Goal: Task Accomplishment & Management: Use online tool/utility

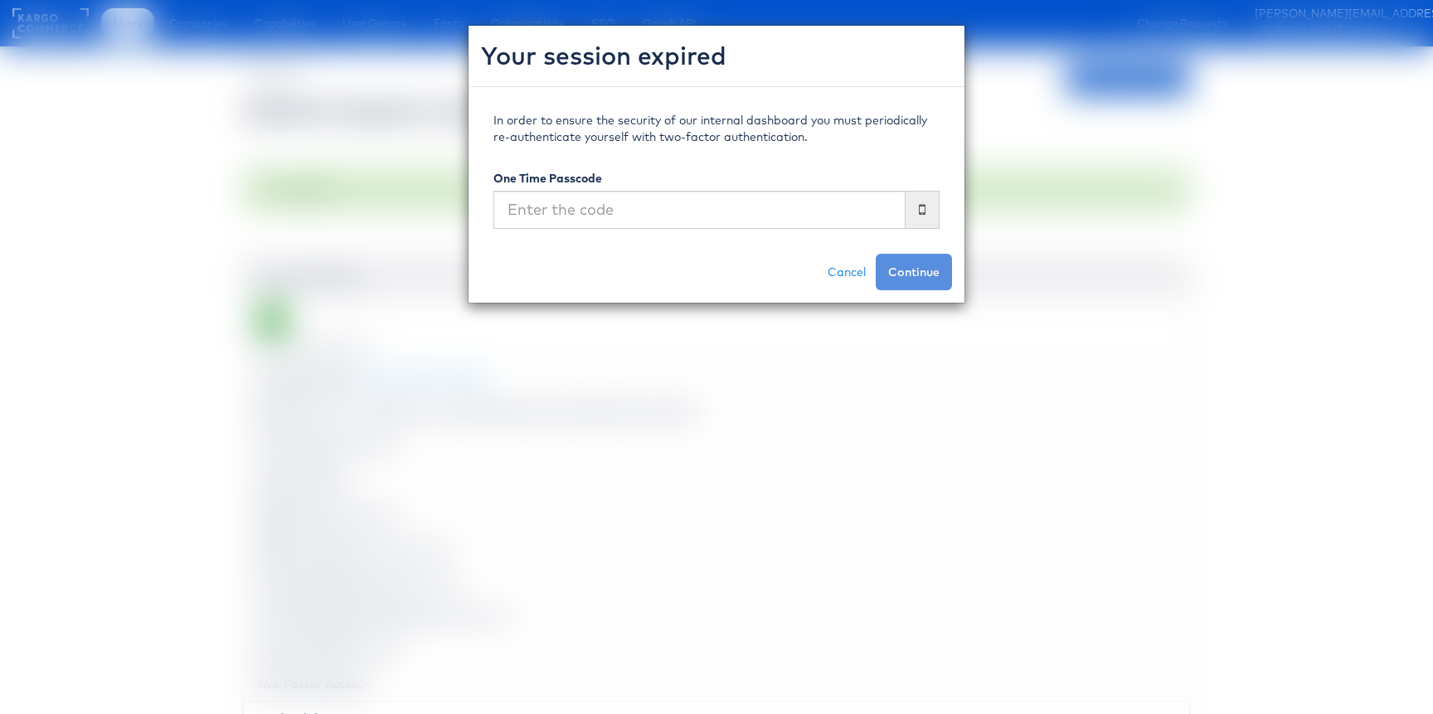
scroll to position [716, 0]
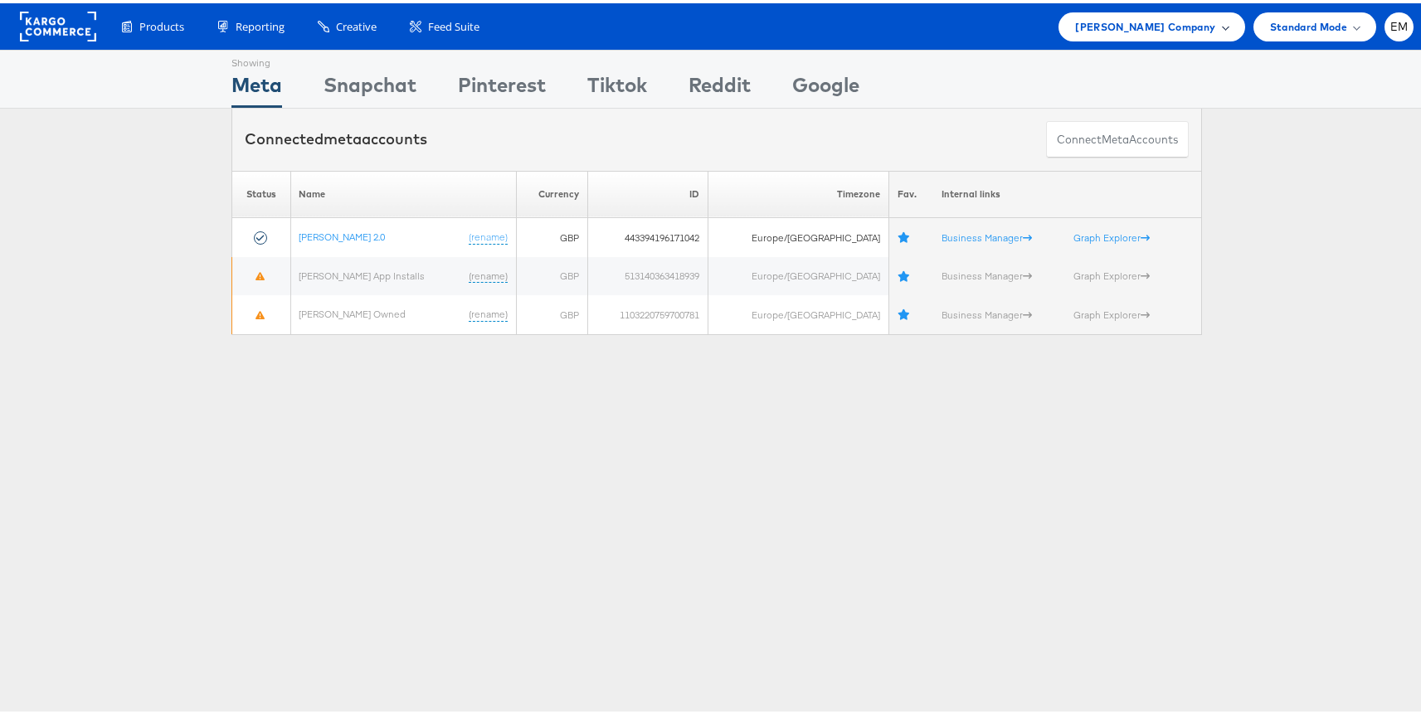
click at [1154, 23] on span "John Lewis Company" at bounding box center [1145, 23] width 140 height 17
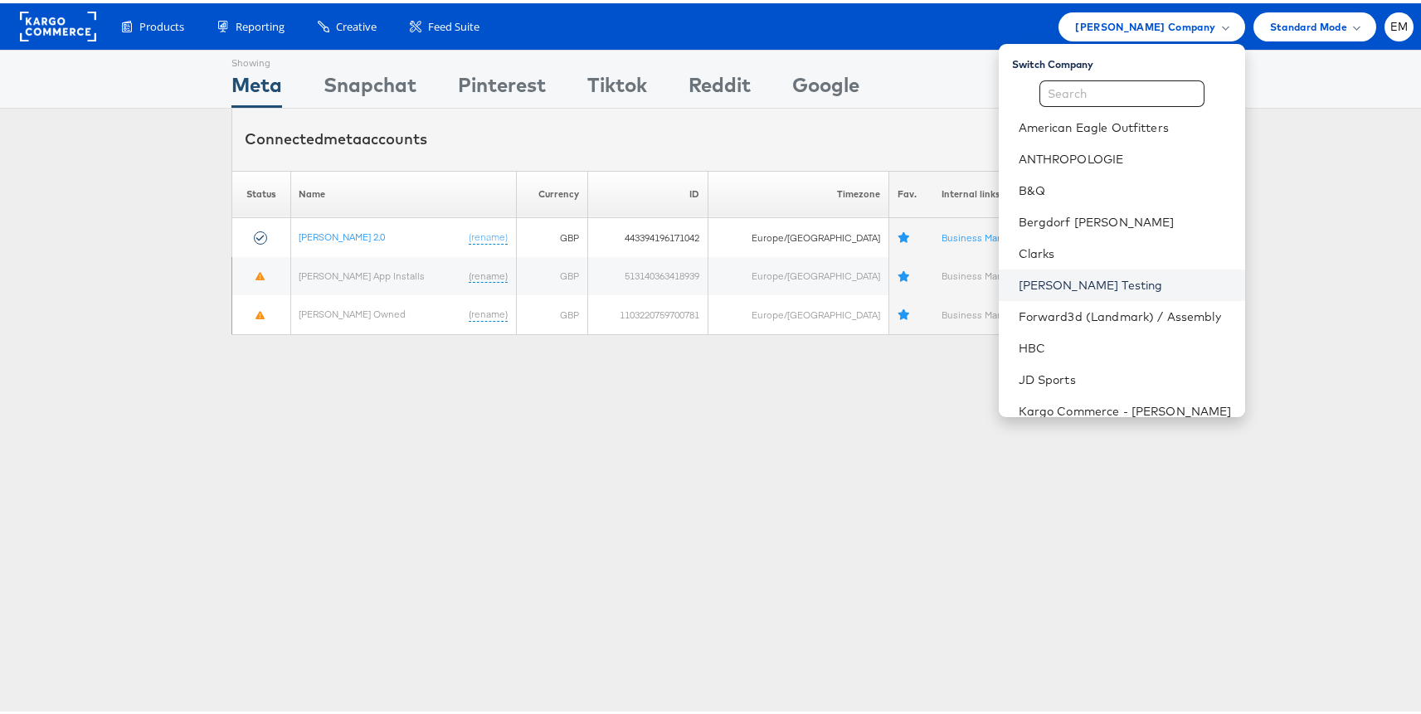
click at [1048, 276] on link "Colin Clarke Testing" at bounding box center [1125, 282] width 213 height 17
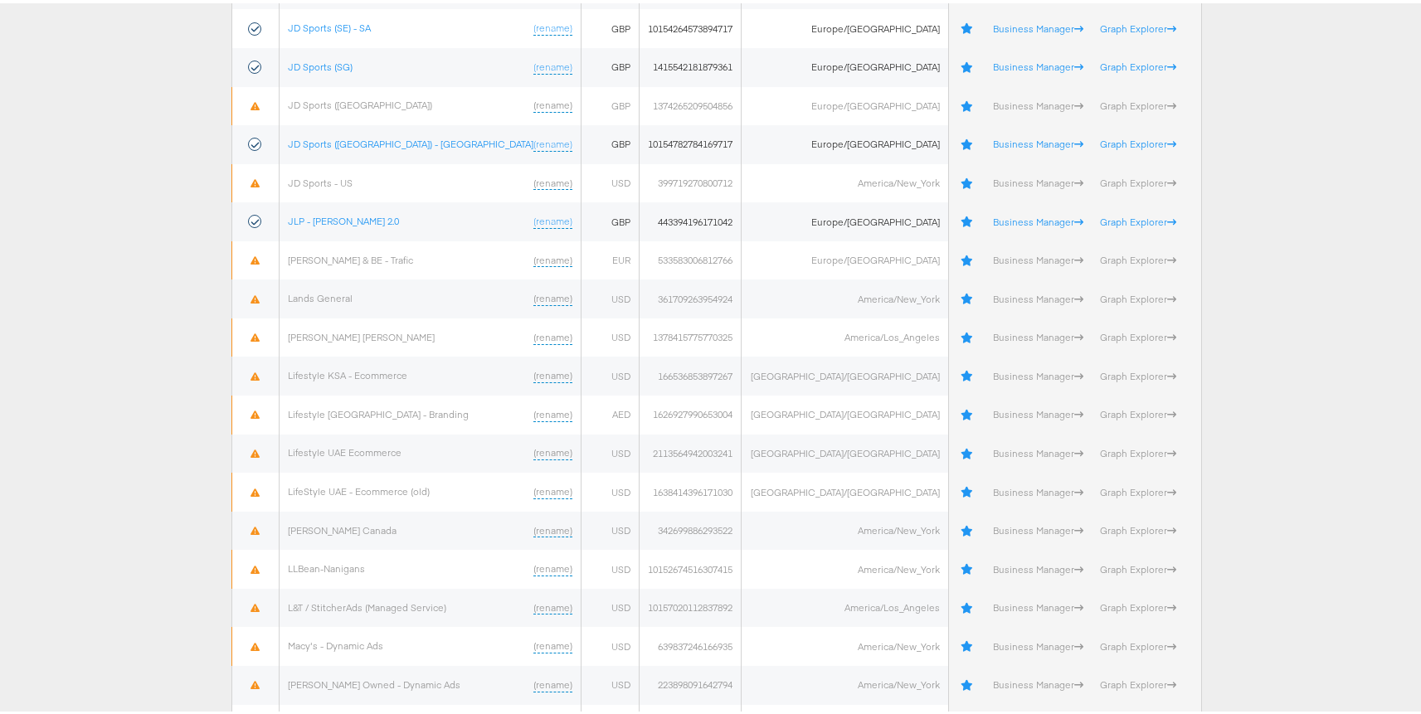
scroll to position [3412, 0]
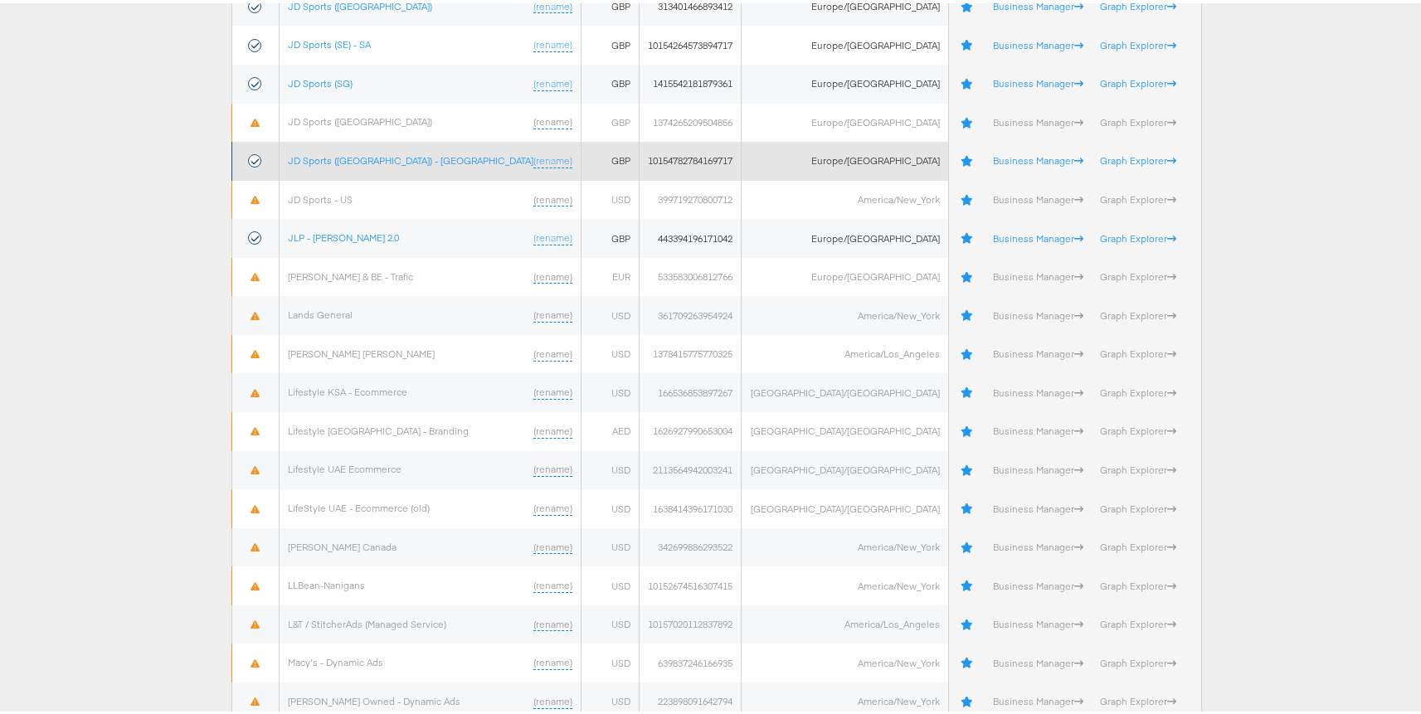
click at [693, 156] on td "10154782784169717" at bounding box center [691, 158] width 102 height 39
copy td "10154782784169717"
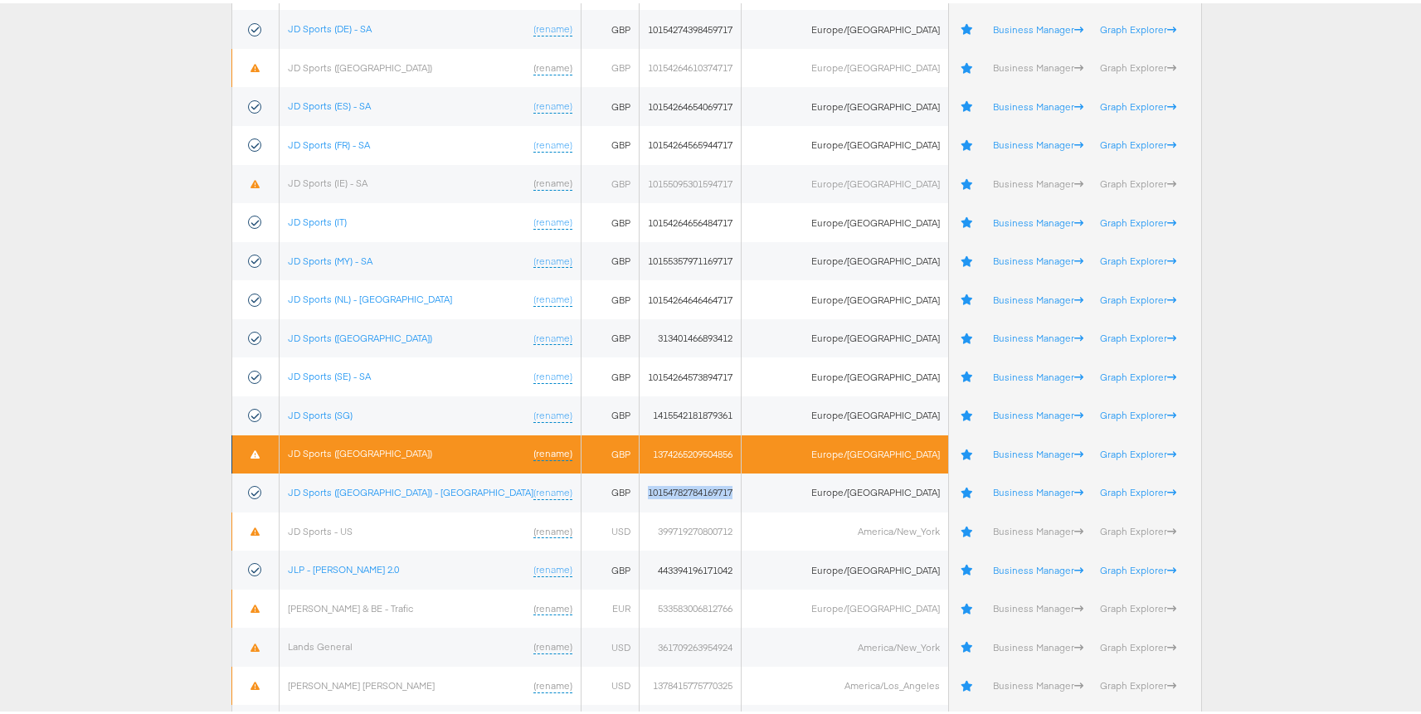
scroll to position [3158, 0]
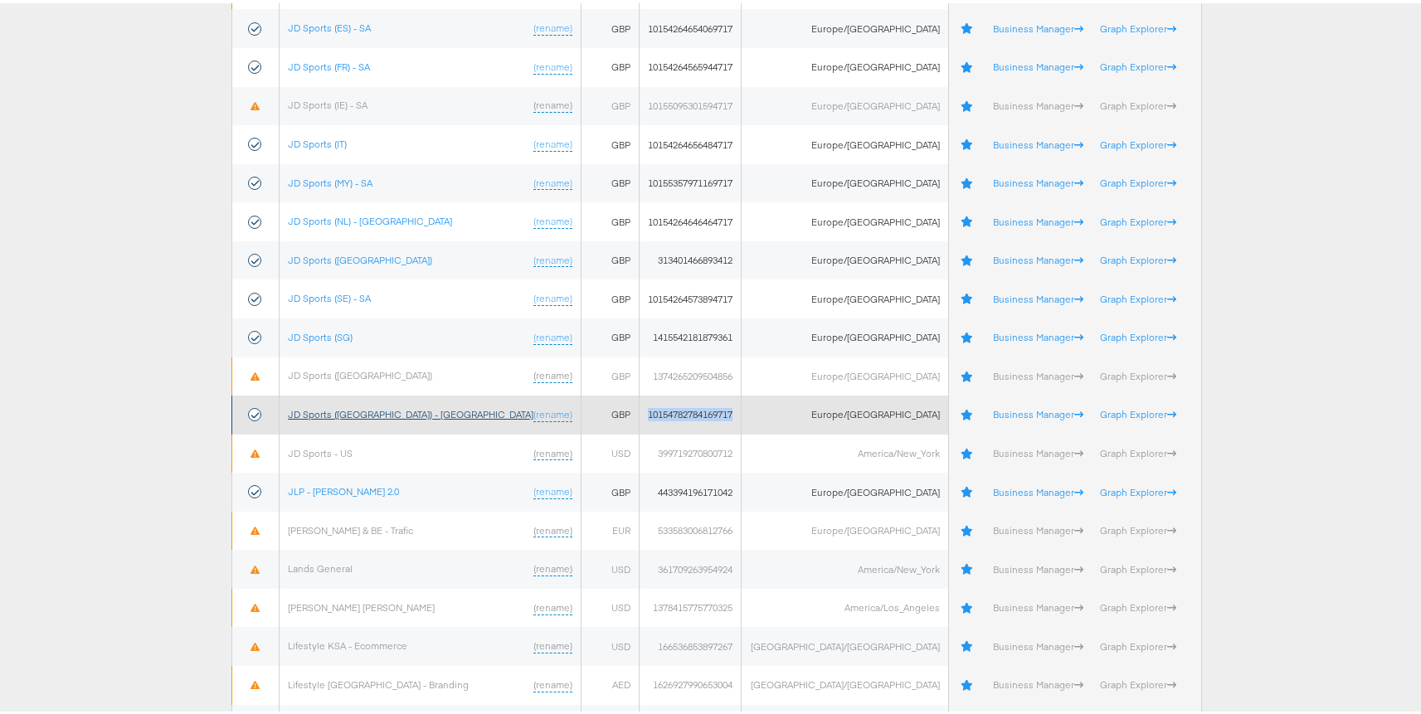
click at [336, 409] on link "JD Sports (UK) - SA" at bounding box center [411, 411] width 246 height 12
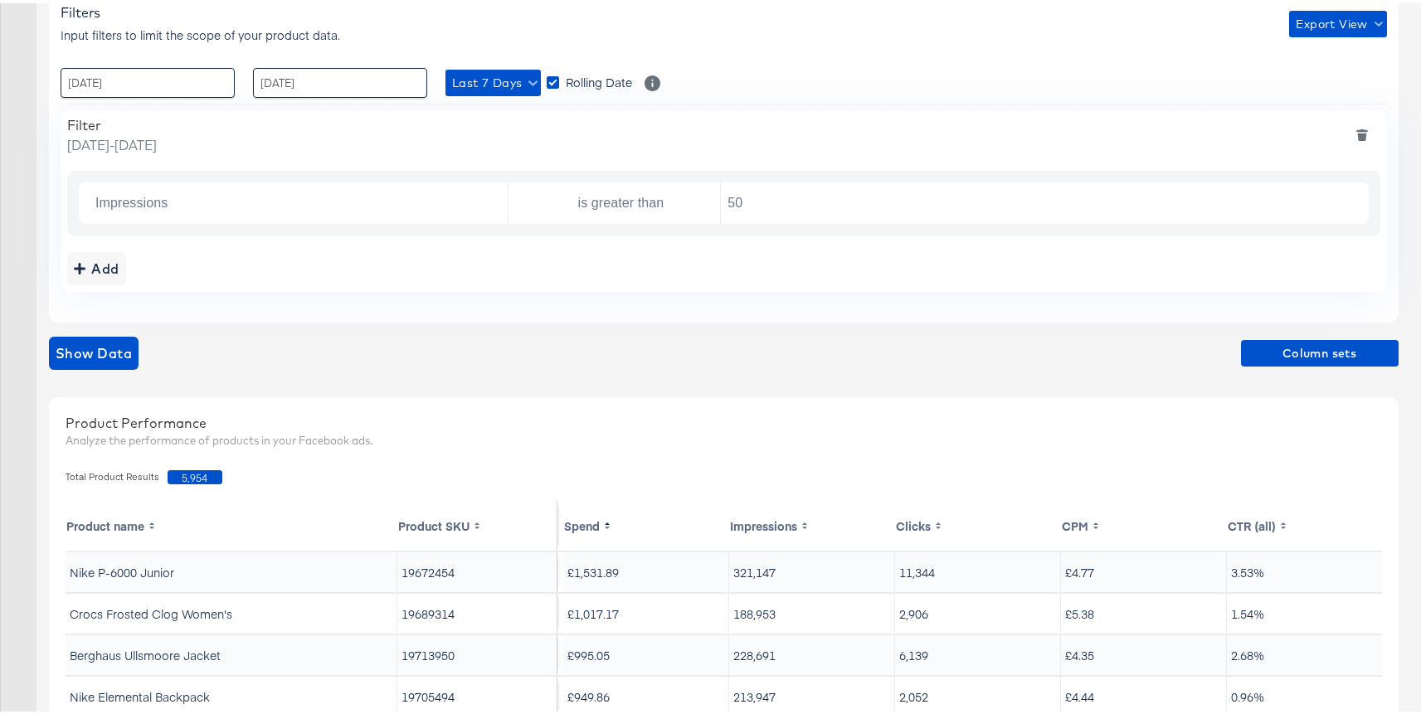
scroll to position [221, 0]
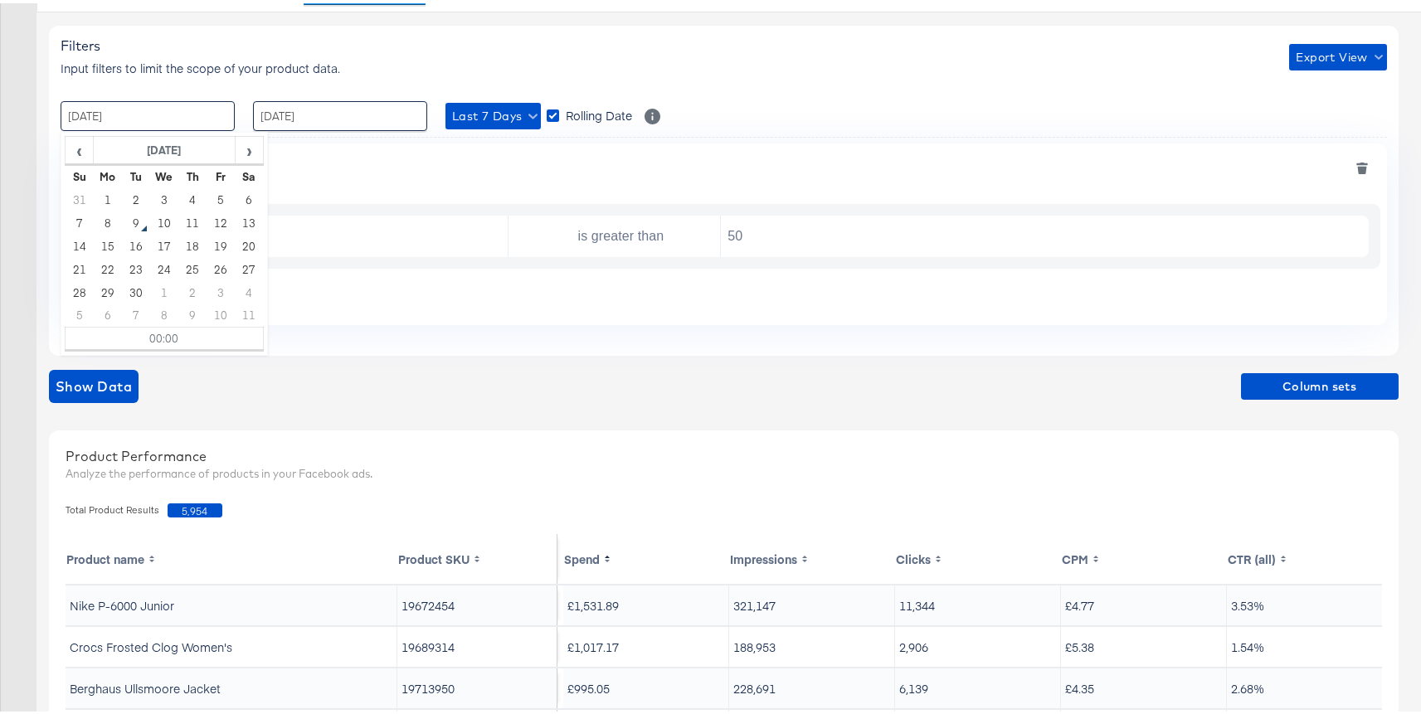
click at [194, 109] on input "14 / March / 2024" at bounding box center [148, 113] width 174 height 30
click at [240, 145] on span "›" at bounding box center [249, 146] width 26 height 25
click at [216, 141] on th "October 2025" at bounding box center [165, 148] width 142 height 28
click at [75, 153] on span "‹" at bounding box center [73, 146] width 14 height 25
click at [250, 149] on span "›" at bounding box center [255, 146] width 14 height 25
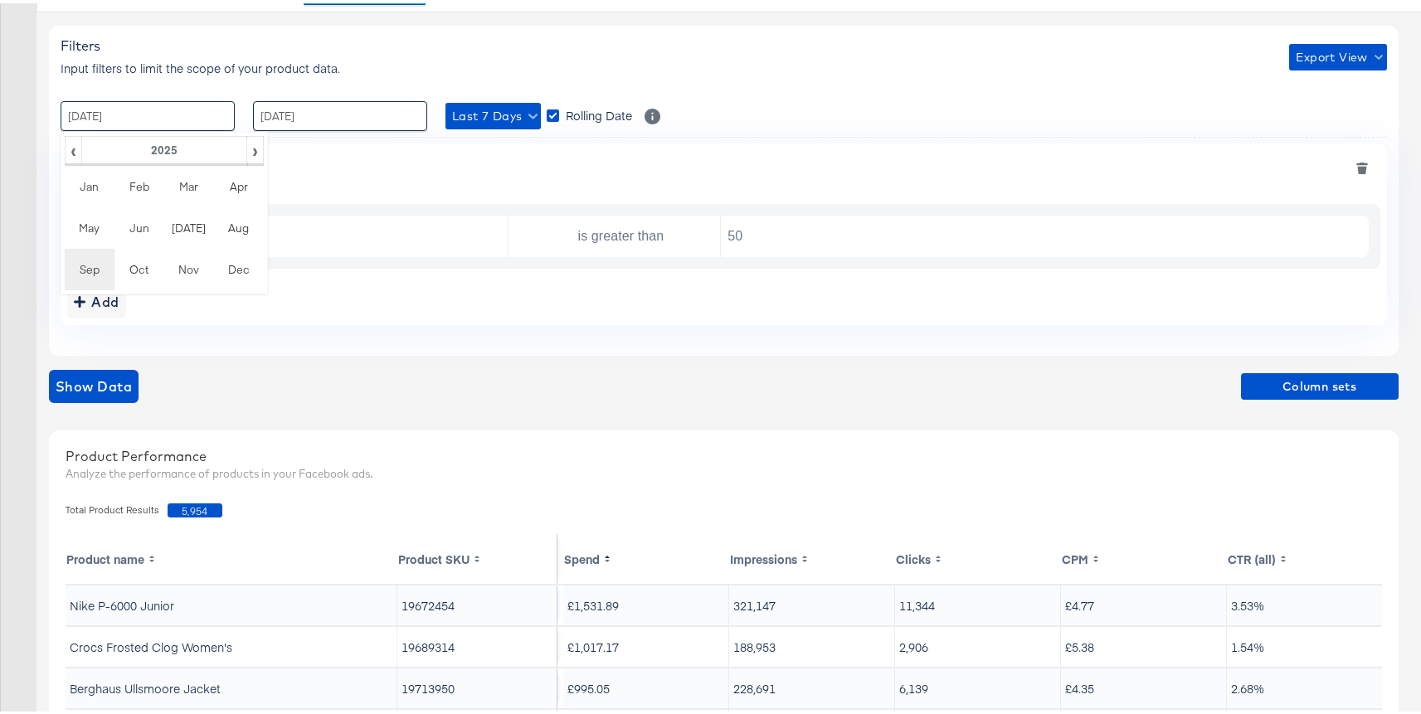
click at [100, 260] on td "Sep" at bounding box center [90, 266] width 50 height 41
click at [118, 203] on td "1" at bounding box center [108, 196] width 28 height 23
type input "01 / September / 2025 00:00"
click at [306, 123] on input "20 / March / 2024" at bounding box center [340, 113] width 174 height 30
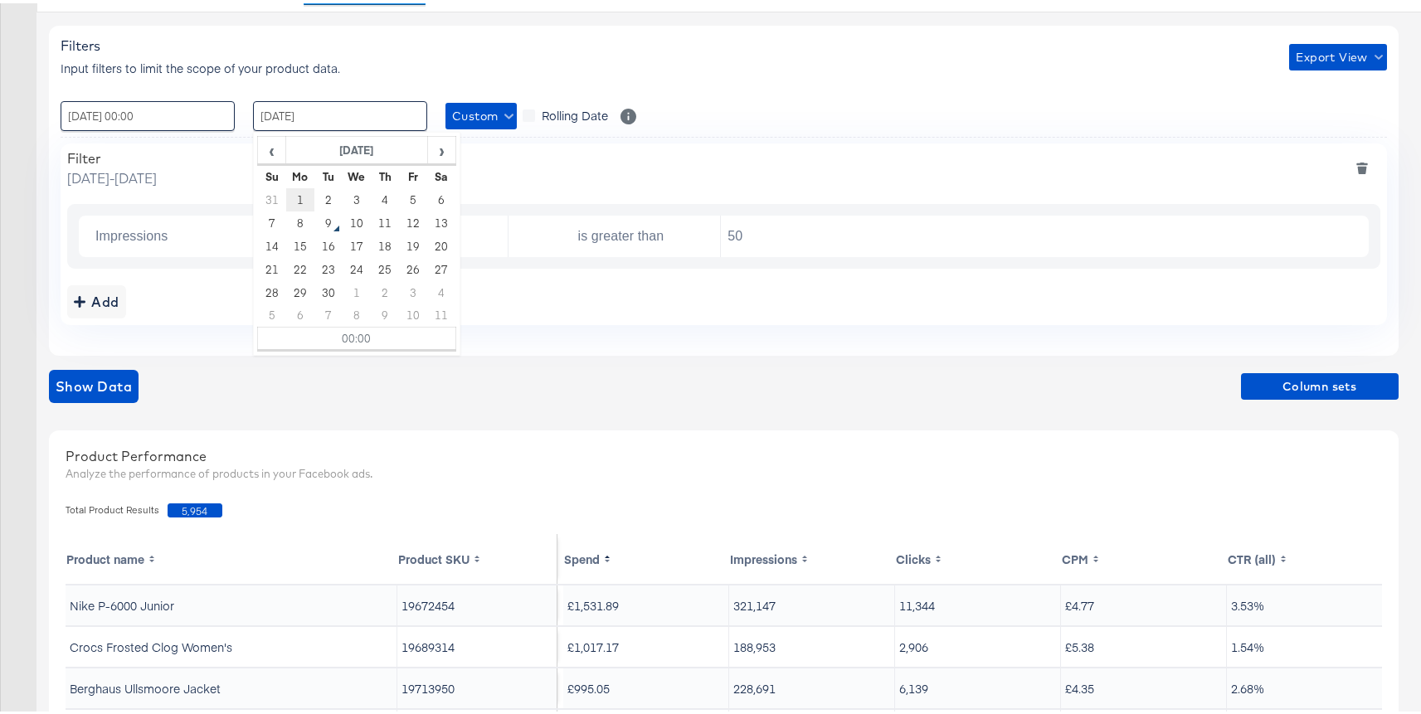
click at [296, 202] on td "1" at bounding box center [300, 196] width 28 height 23
type input "01 / September / 2025 00:00"
click at [509, 80] on div "Filters Input filters to limit the scope of your product data. Export View : 01…" at bounding box center [724, 187] width 1350 height 330
click at [1347, 236] on icon "deletesingle" at bounding box center [1352, 232] width 12 height 12
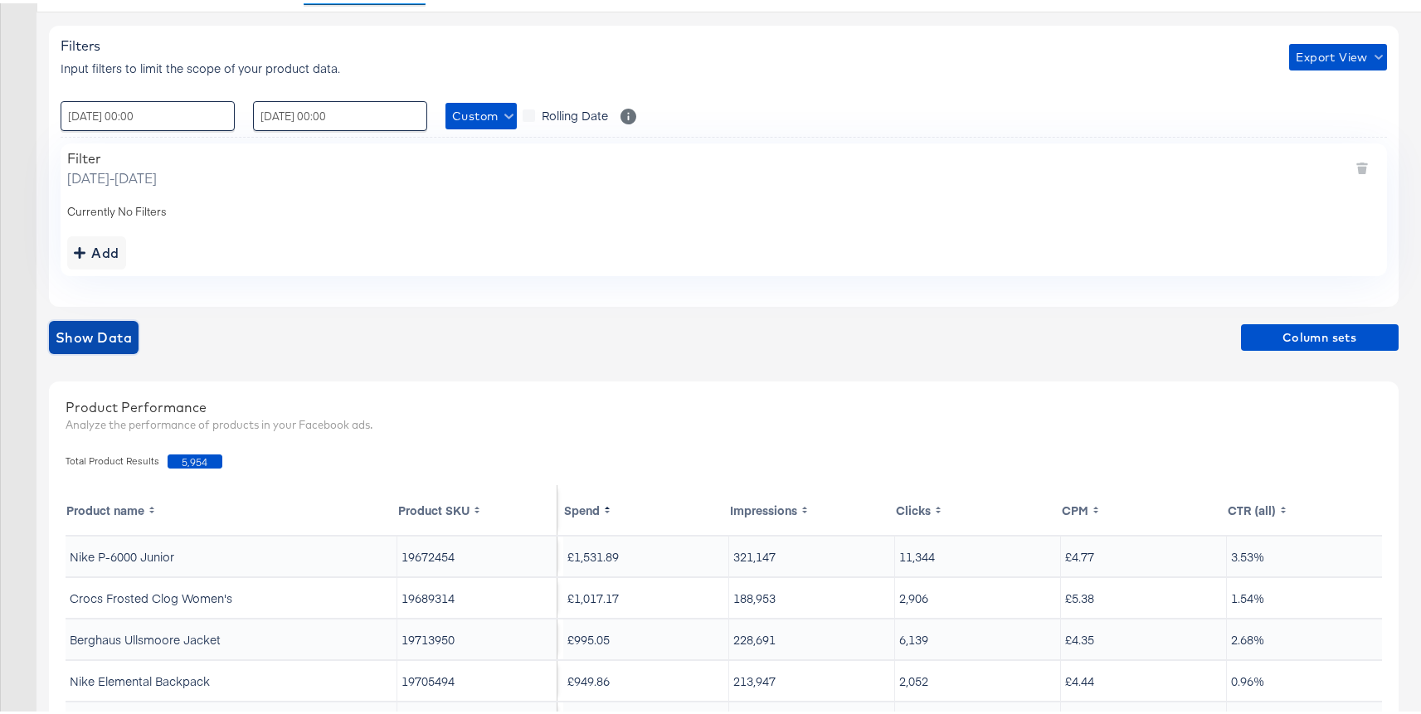
click at [95, 331] on span "Show Data" at bounding box center [94, 334] width 76 height 23
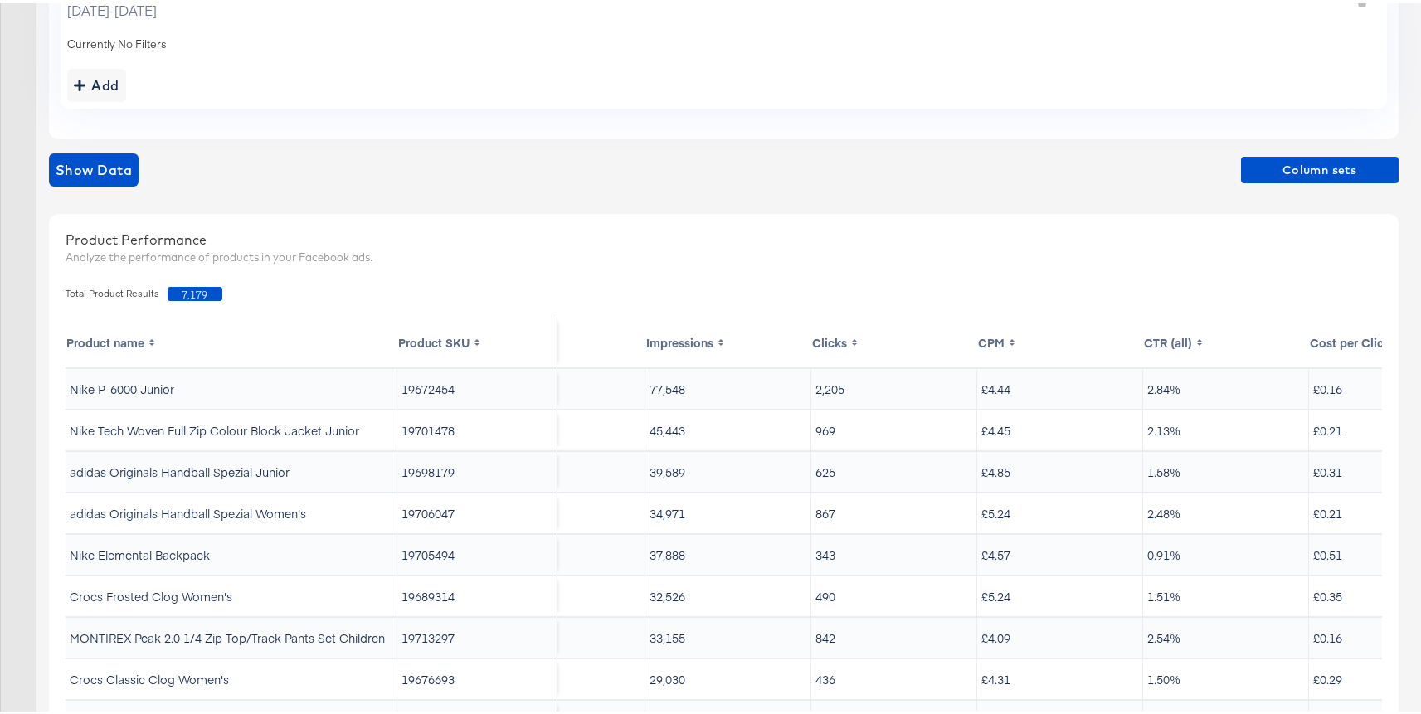
scroll to position [0, 0]
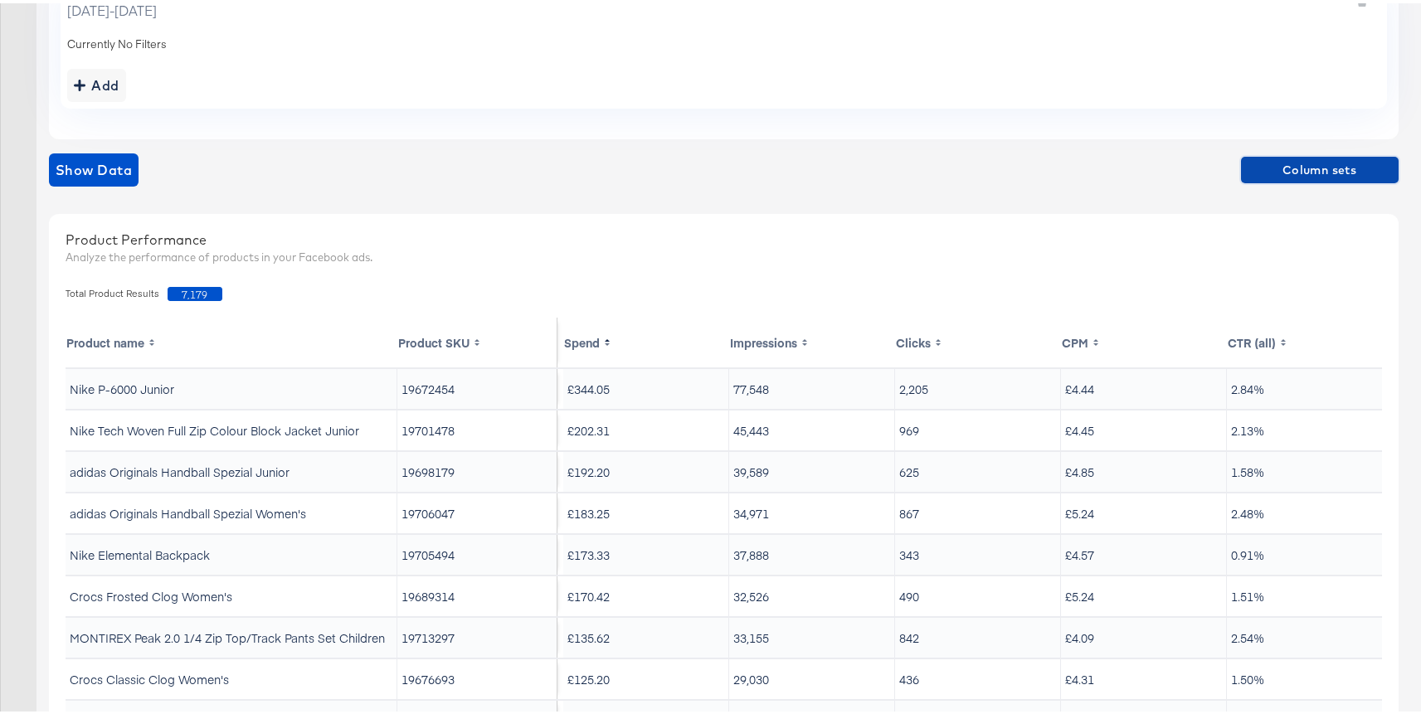
click at [1254, 163] on span "Column sets" at bounding box center [1320, 167] width 144 height 21
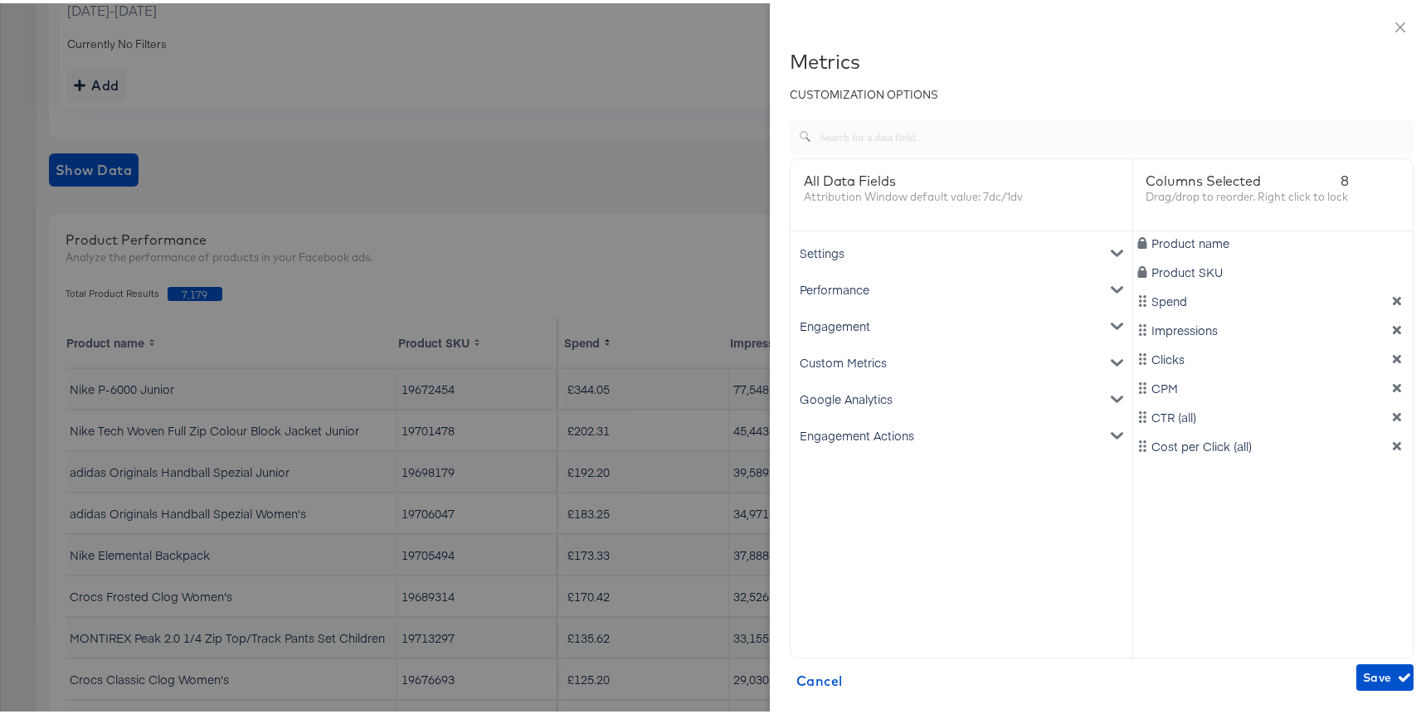
click at [1373, 450] on div "Cost per Click (all)" at bounding box center [1273, 443] width 274 height 17
click at [1393, 382] on icon "dimension-list" at bounding box center [1397, 385] width 8 height 8
click at [1391, 356] on icon "dimension-list" at bounding box center [1397, 356] width 12 height 12
click at [1391, 331] on icon "dimension-list" at bounding box center [1397, 327] width 12 height 12
click at [1393, 353] on icon "dimension-list" at bounding box center [1397, 356] width 8 height 8
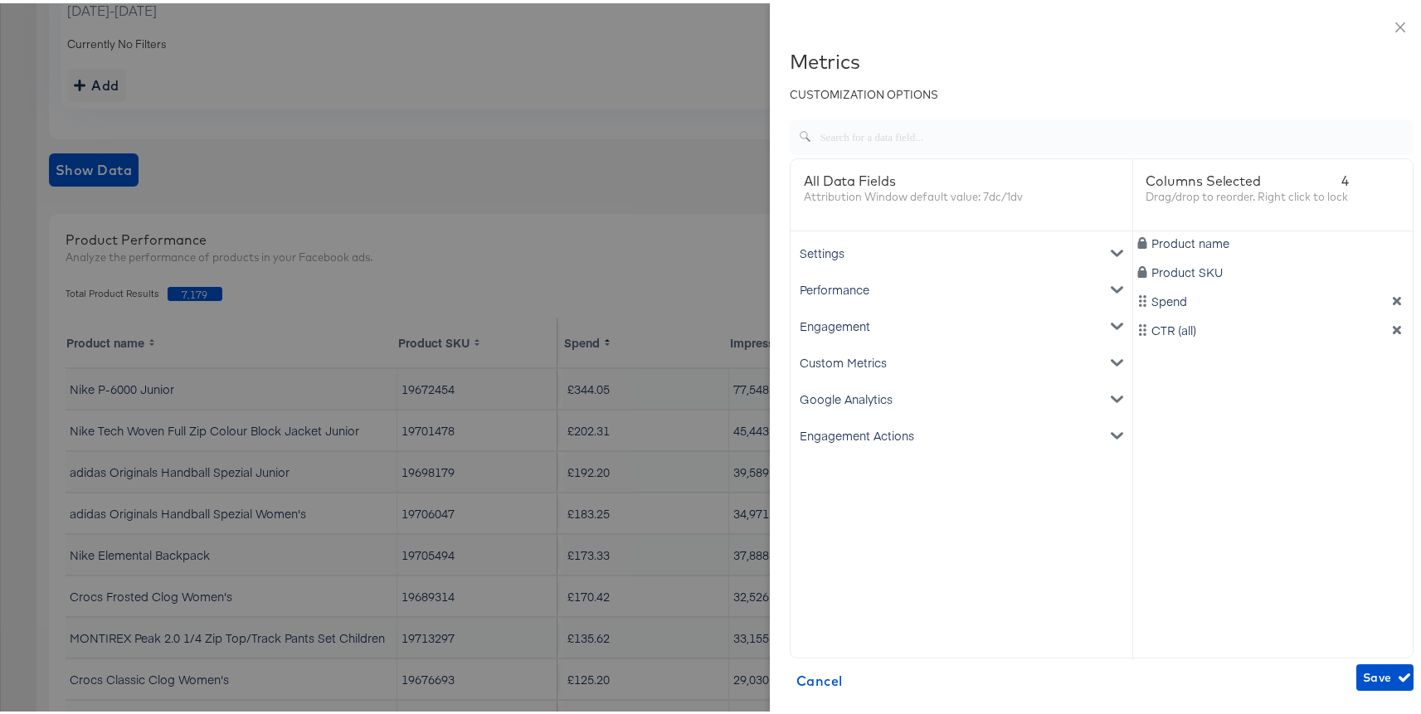
click at [849, 430] on div "Engagement Actions" at bounding box center [961, 432] width 335 height 36
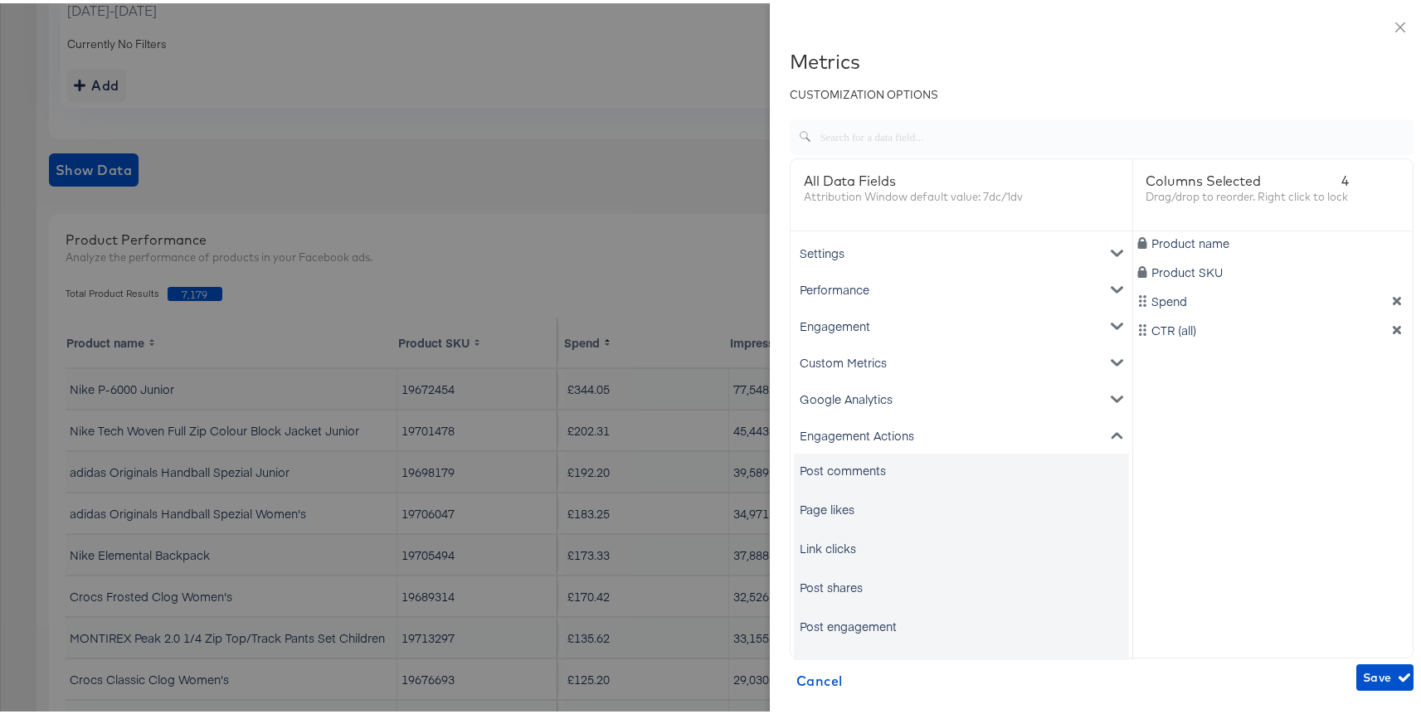
click at [830, 536] on div "Link clicks" at bounding box center [961, 544] width 335 height 33
click at [829, 547] on div "Link clicks" at bounding box center [828, 545] width 56 height 17
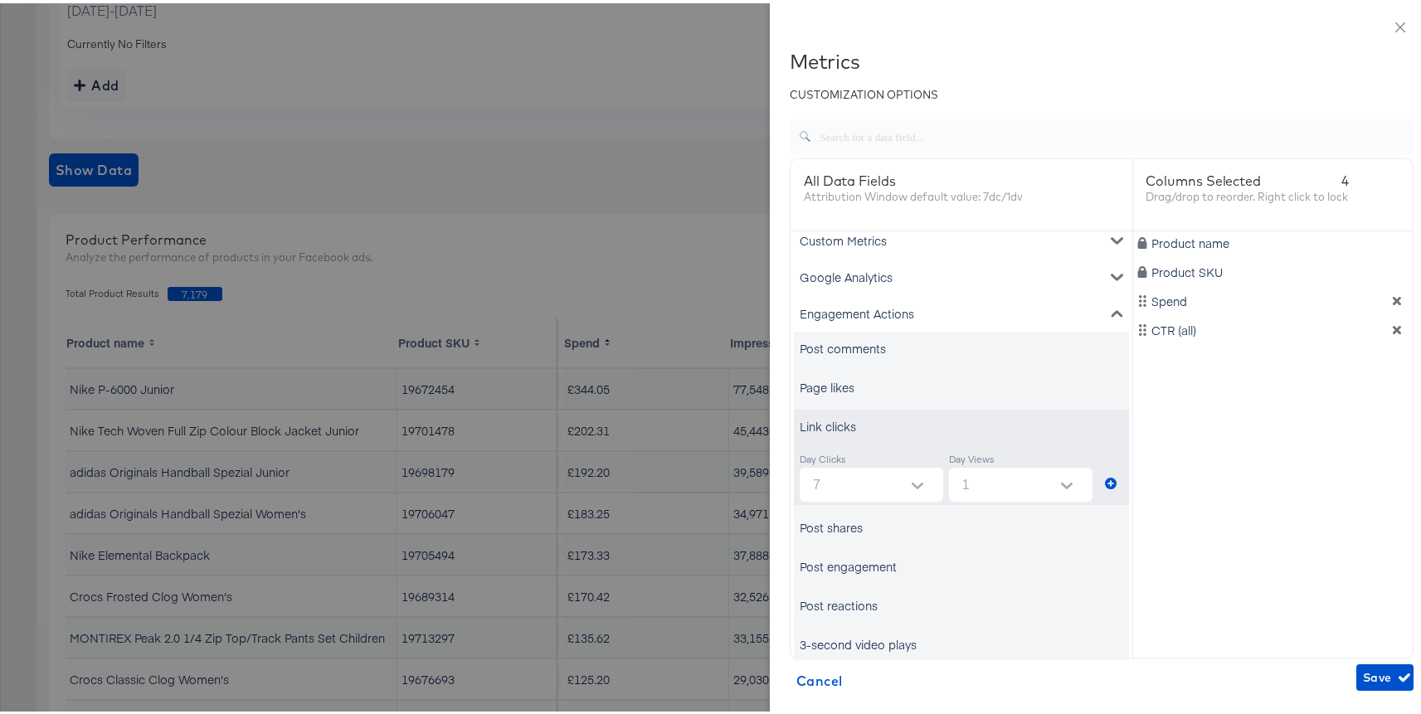
scroll to position [126, 0]
click at [1105, 478] on icon "metrics-list" at bounding box center [1111, 476] width 12 height 12
click at [1363, 669] on span "Save" at bounding box center [1385, 674] width 44 height 21
